Goal: Information Seeking & Learning: Learn about a topic

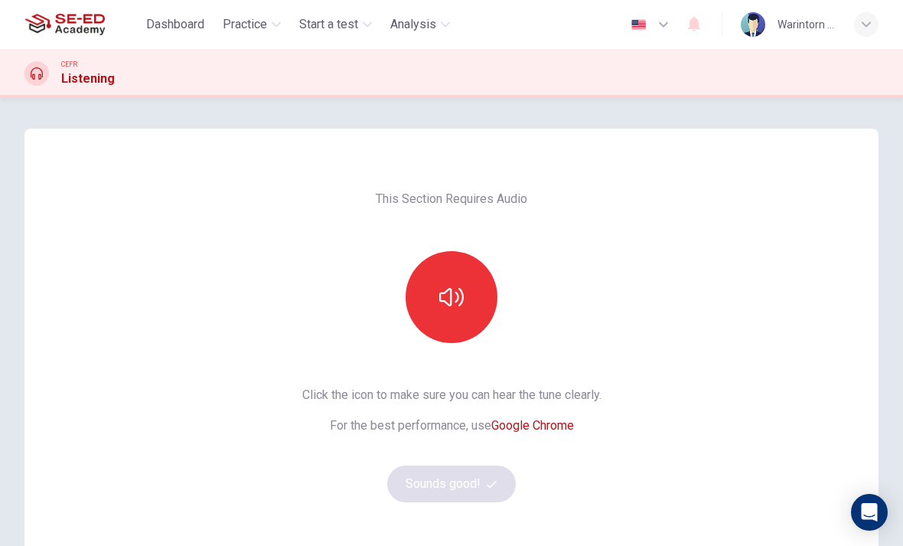
click at [241, 30] on span "Practice" at bounding box center [245, 24] width 44 height 18
click at [249, 30] on span "Practice" at bounding box center [245, 24] width 44 height 18
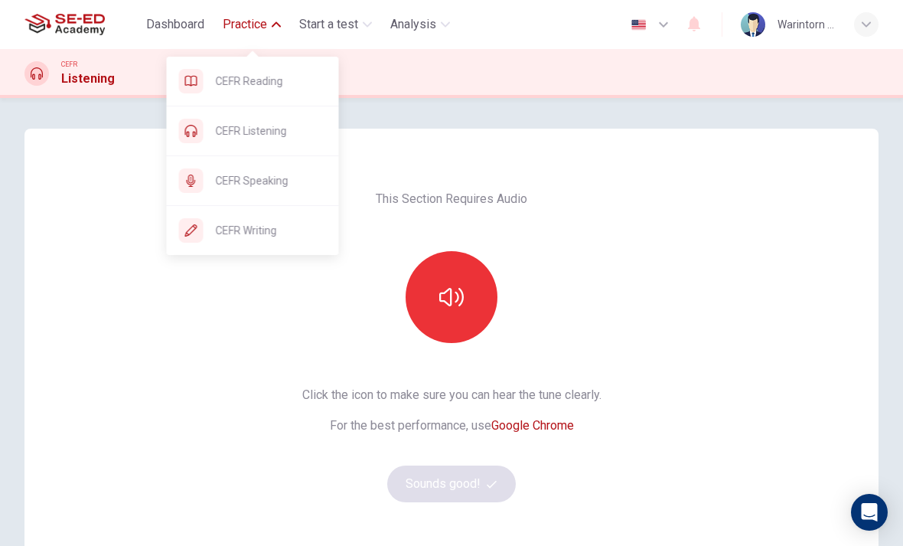
click at [210, 79] on div "CEFR Reading" at bounding box center [265, 81] width 123 height 18
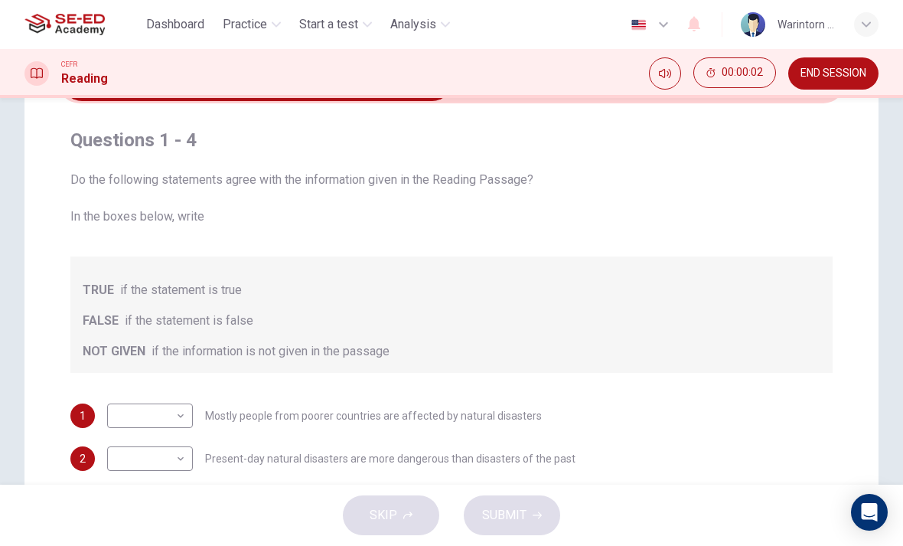
scroll to position [80, 0]
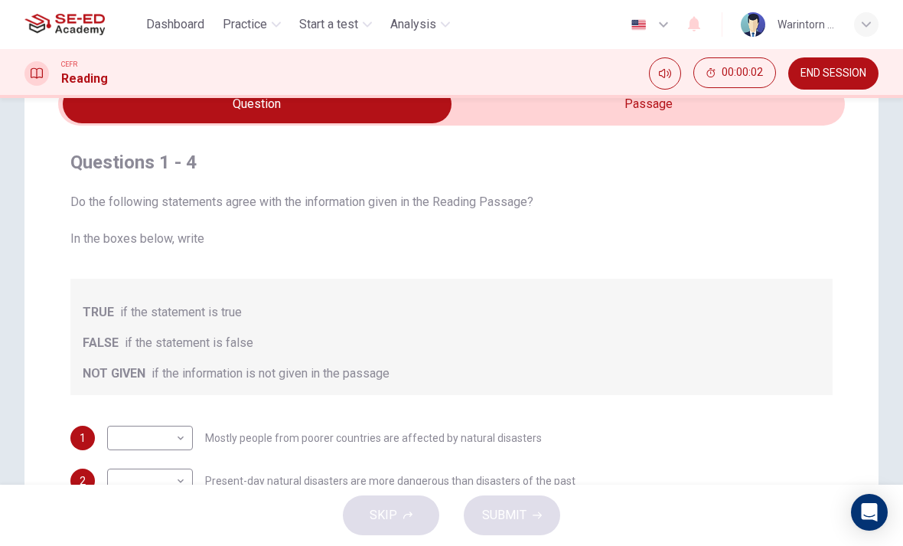
click at [651, 106] on input "checkbox" at bounding box center [257, 104] width 1180 height 38
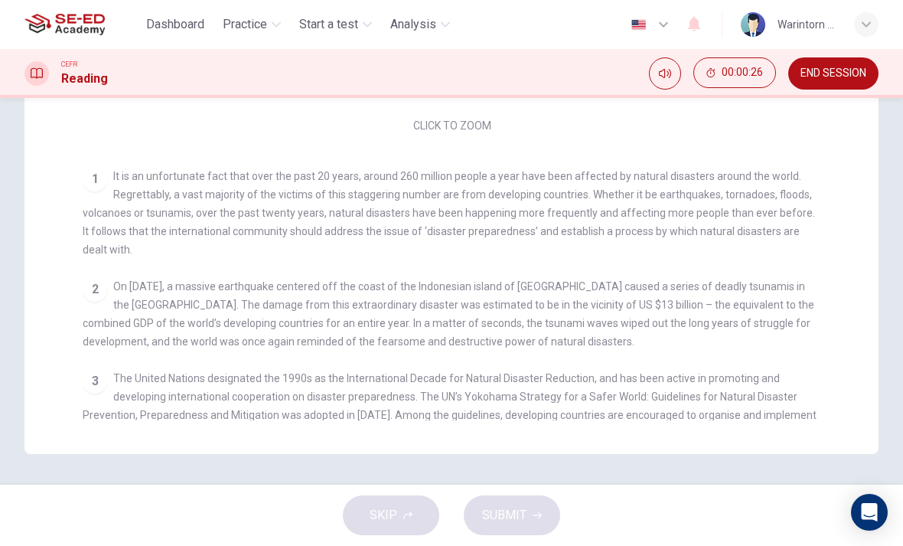
scroll to position [0, 0]
click at [257, 25] on span "Practice" at bounding box center [245, 24] width 44 height 18
click at [210, 345] on span "On [DATE], a massive earthquake centered off the coast of the Indonesian island…" at bounding box center [448, 313] width 731 height 67
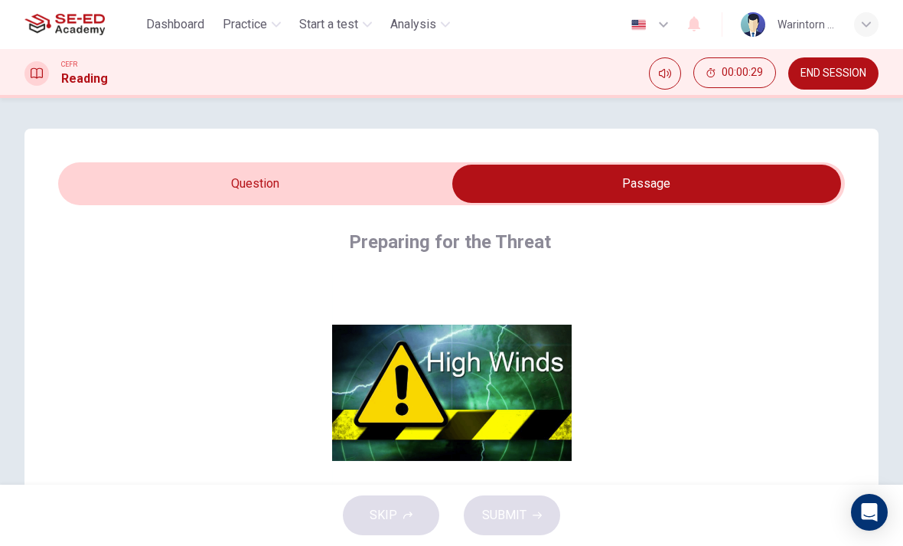
click at [210, 169] on input "checkbox" at bounding box center [647, 184] width 1180 height 38
checkbox input "false"
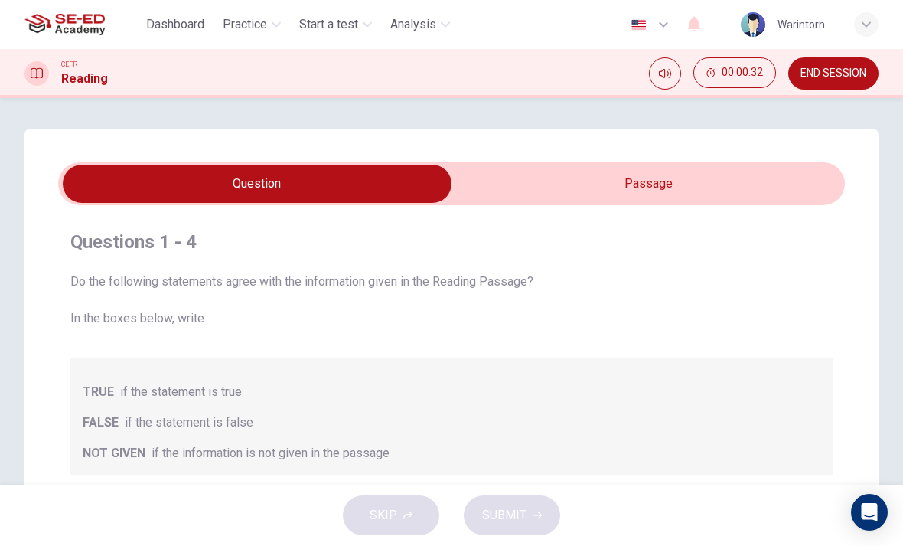
click at [819, 78] on span "END SESSION" at bounding box center [833, 73] width 66 height 12
click at [846, 65] on button "END SESSION" at bounding box center [833, 73] width 90 height 32
